Goal: Task Accomplishment & Management: Use online tool/utility

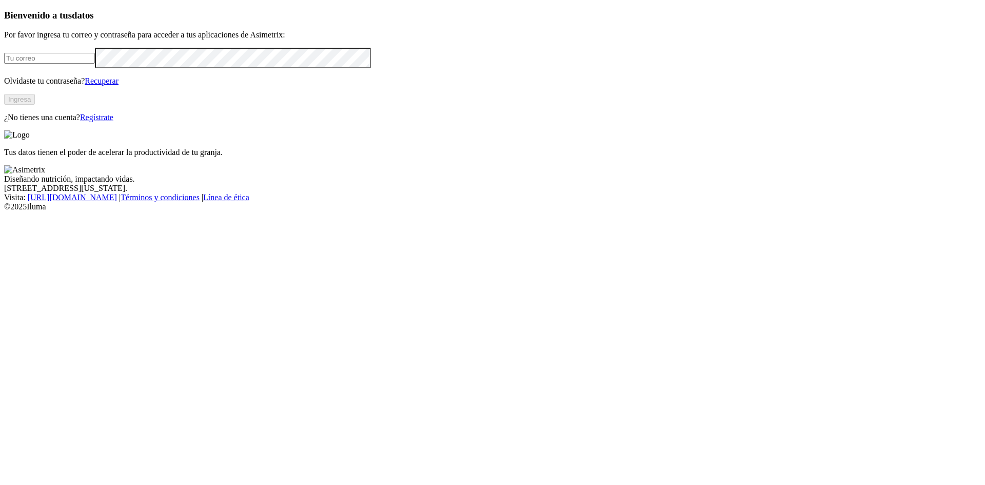
type input "[EMAIL_ADDRESS][DOMAIN_NAME]"
click at [35, 105] on button "Ingresa" at bounding box center [19, 99] width 31 height 11
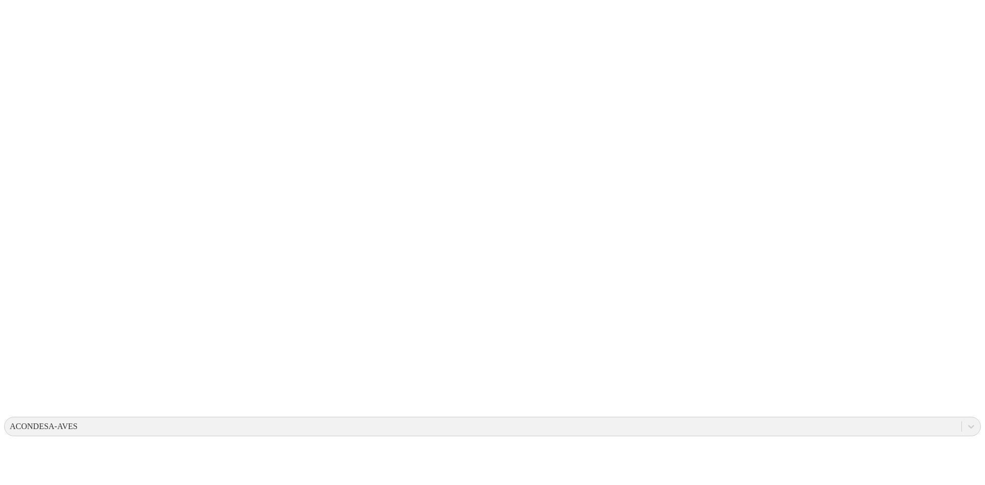
type input "CIERRE DE SEMANA ENGORDE [DATE]"
type input "cierre de semana engorde [DATE]"
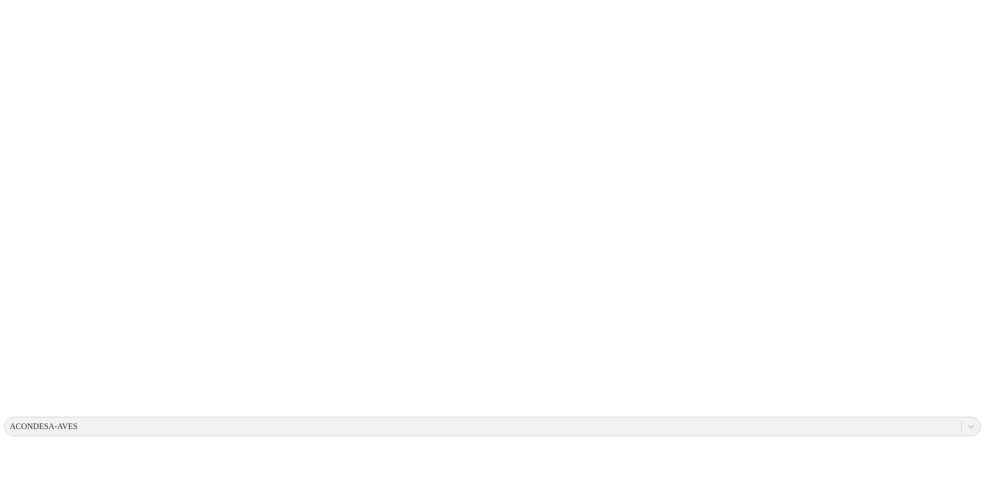
drag, startPoint x: 321, startPoint y: 169, endPoint x: 66, endPoint y: 155, distance: 255.9
type input "CIERRE DE SEMANA ENGORDE [DATE]"
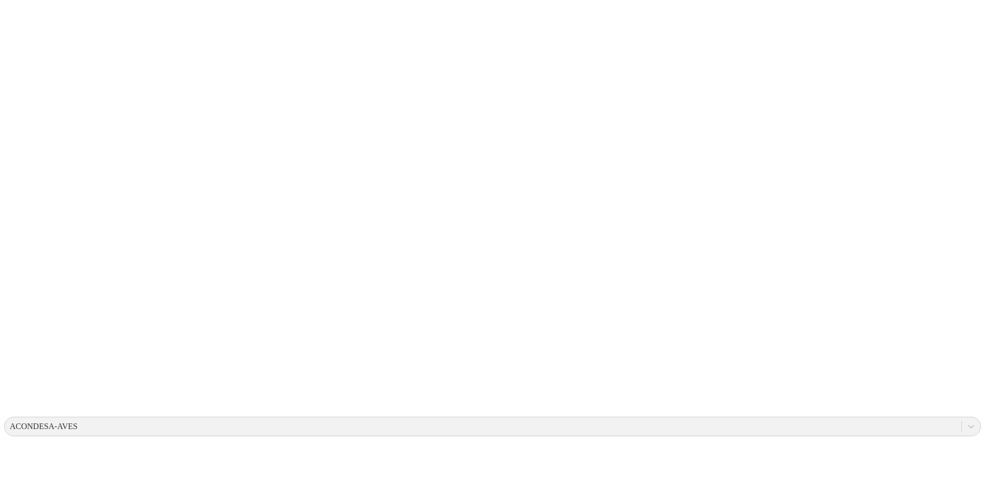
paste input "CIERRE DE SEMANA ENGORDE [DATE]"
type input "CIERRE DE SEMANA ENGORDE [DATE]"
